Goal: Task Accomplishment & Management: Complete application form

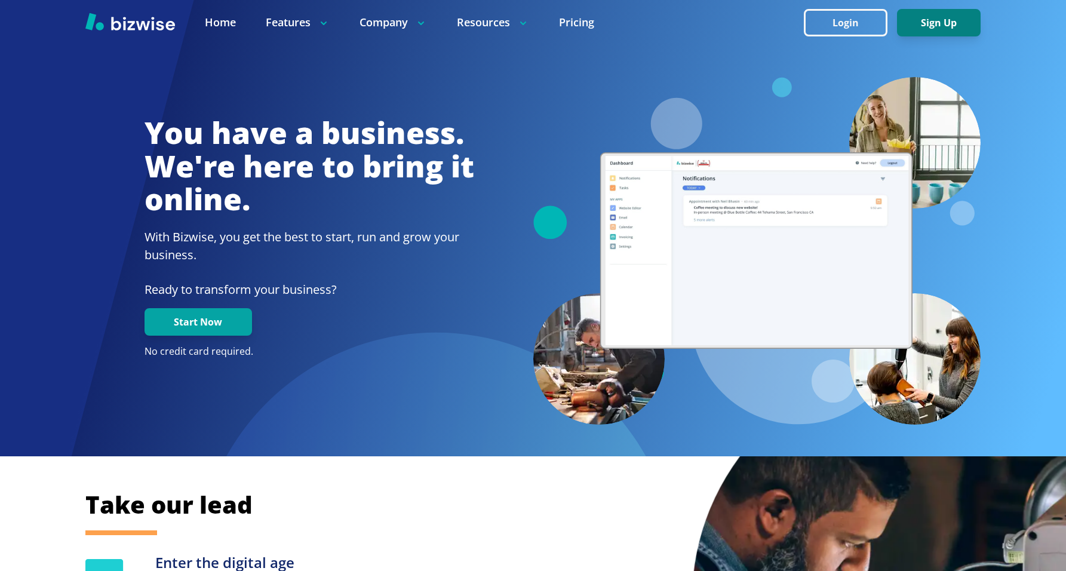
click at [931, 29] on button "Sign Up" at bounding box center [939, 22] width 84 height 27
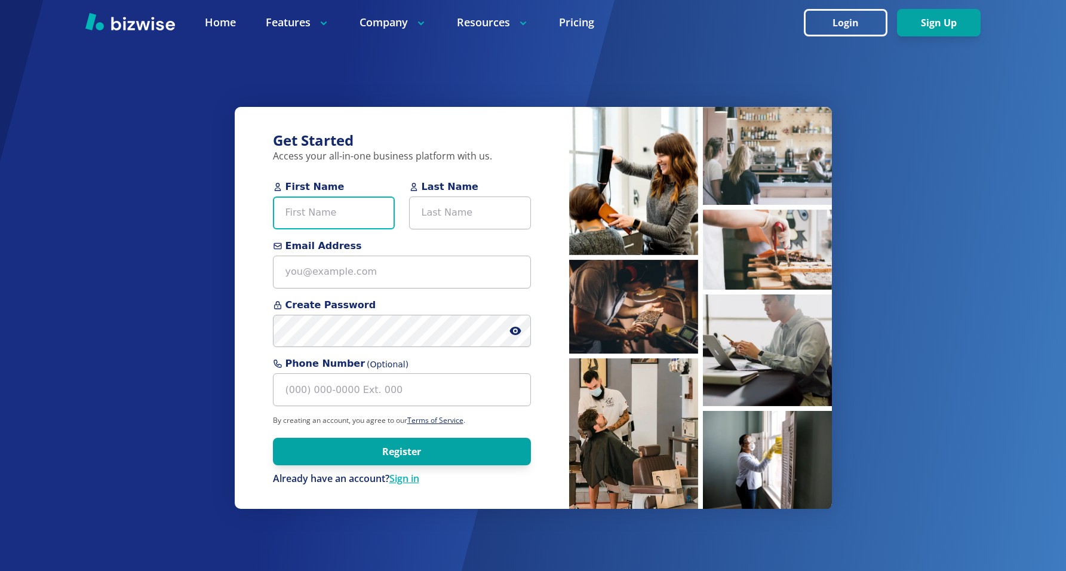
click at [362, 219] on input "First Name" at bounding box center [334, 212] width 122 height 33
type input "Test"
type input "User"
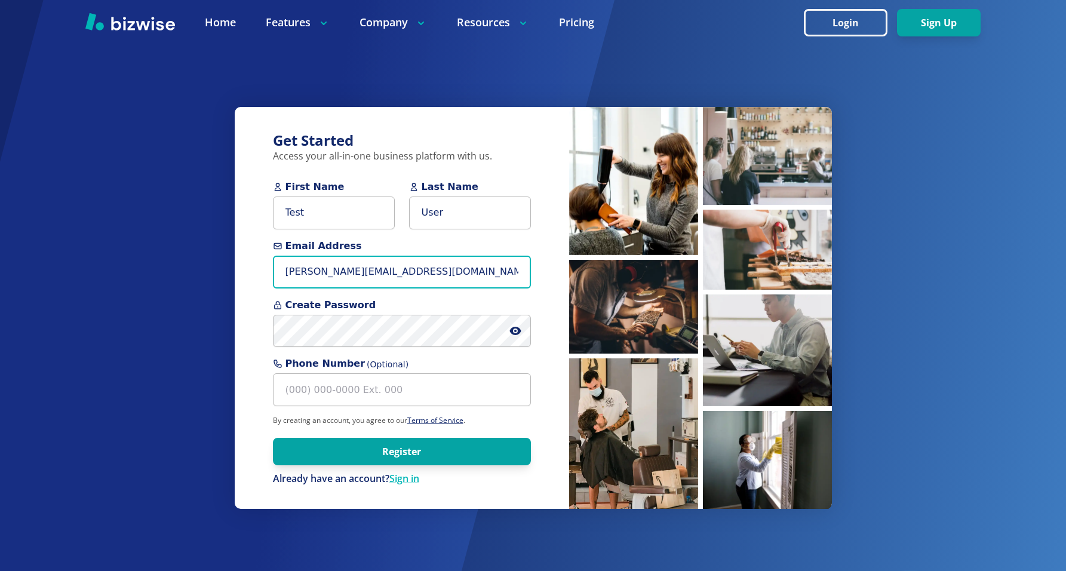
type input "[PERSON_NAME][EMAIL_ADDRESS][DOMAIN_NAME]"
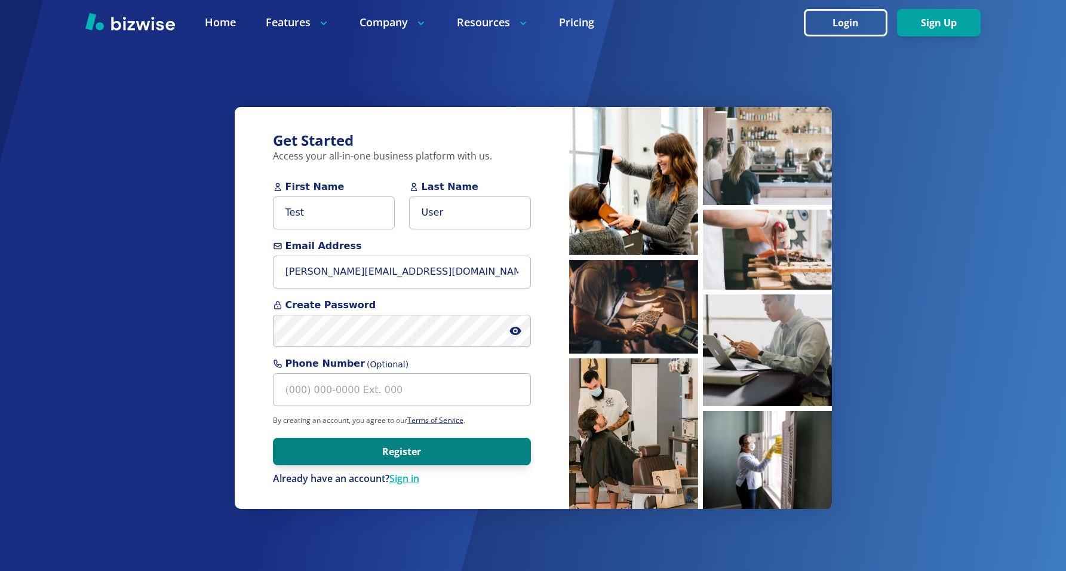
click at [382, 450] on button "Register" at bounding box center [402, 451] width 258 height 27
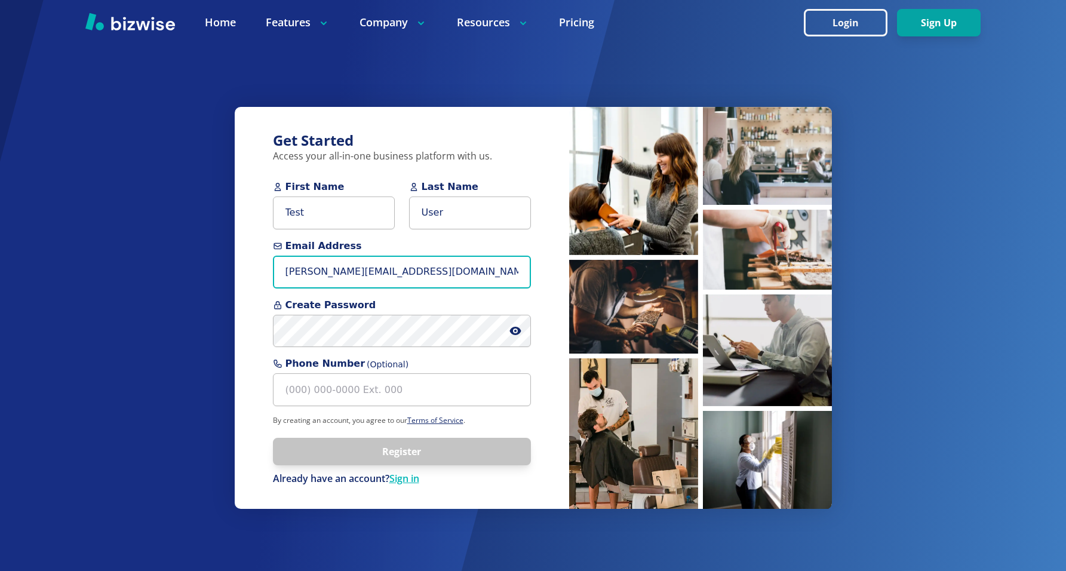
click at [347, 275] on input "[PERSON_NAME][EMAIL_ADDRESS][DOMAIN_NAME]" at bounding box center [402, 272] width 258 height 33
